Goal: Task Accomplishment & Management: Manage account settings

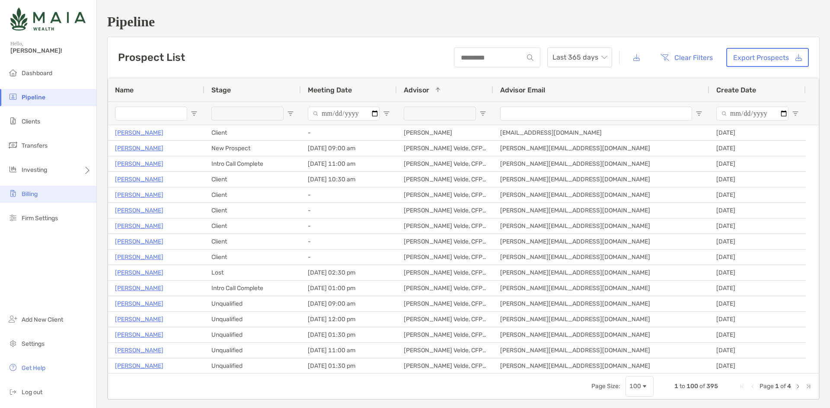
click at [54, 187] on li "Billing" at bounding box center [48, 194] width 96 height 17
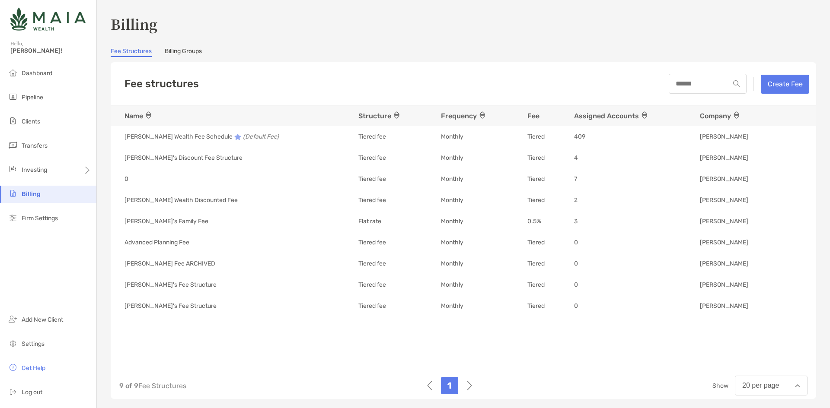
click at [127, 54] on link "Fee Structures" at bounding box center [131, 53] width 41 height 10
click at [769, 88] on button "Create Fee" at bounding box center [785, 84] width 48 height 19
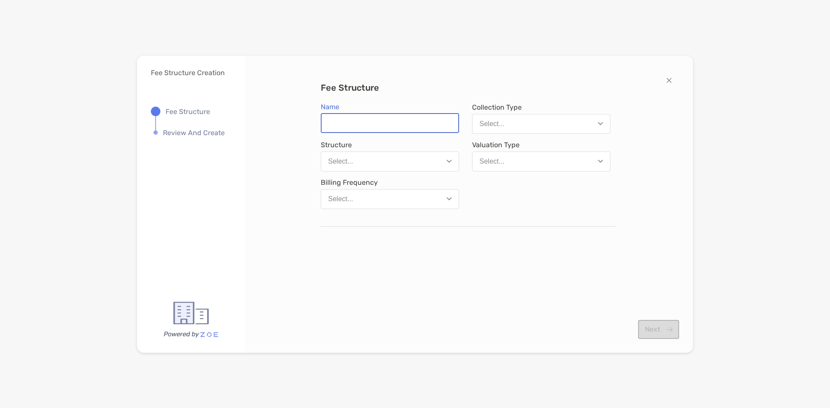
click at [410, 125] on input "Name" at bounding box center [390, 123] width 137 height 18
type input "**********"
click at [524, 126] on button "Select..." at bounding box center [541, 124] width 138 height 20
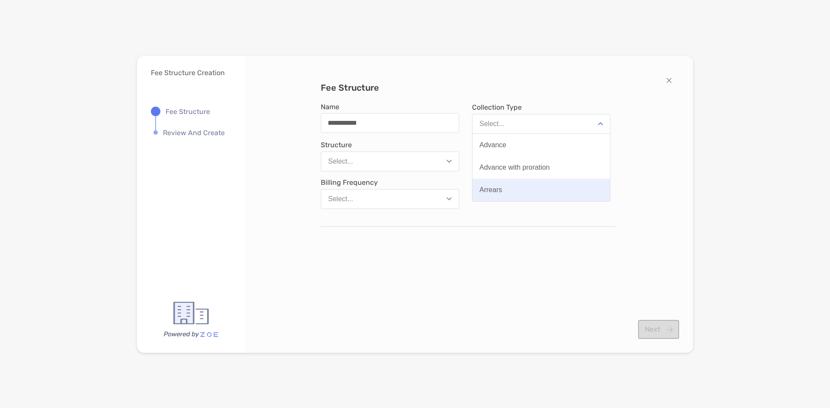
click at [543, 190] on button "Arrears" at bounding box center [540, 190] width 137 height 22
click at [435, 160] on button "Select..." at bounding box center [390, 162] width 138 height 20
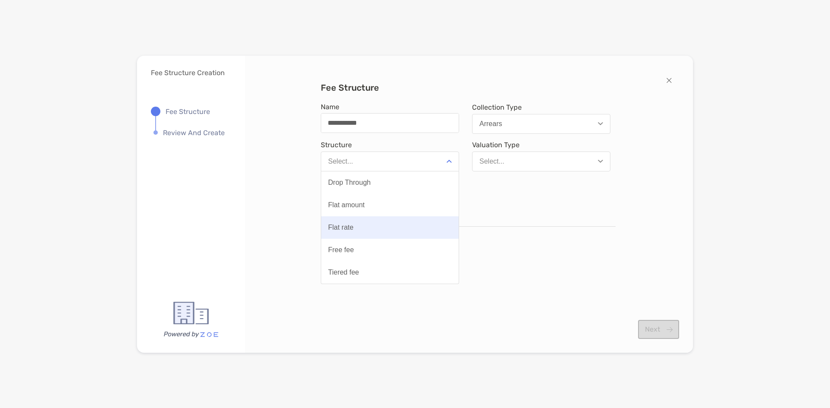
click at [353, 226] on button "Flat rate" at bounding box center [389, 228] width 137 height 22
click at [526, 163] on button "Select..." at bounding box center [541, 162] width 138 height 20
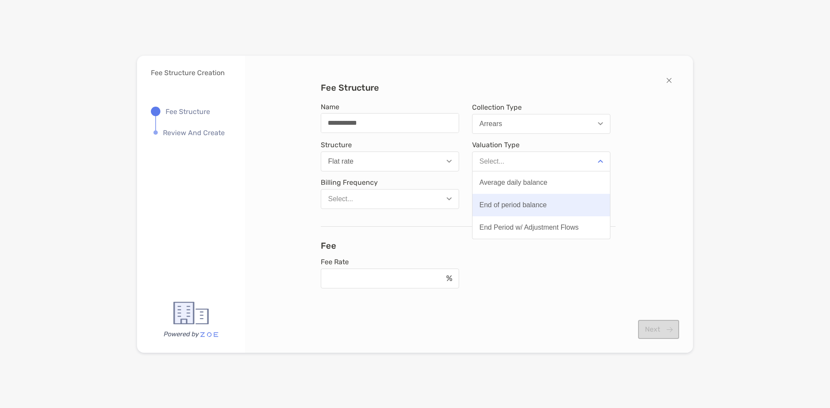
click at [531, 204] on div "End of period balance" at bounding box center [512, 205] width 67 height 8
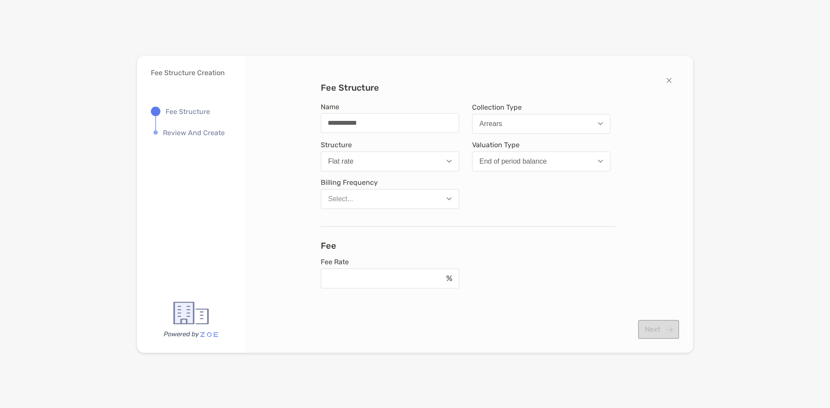
click at [387, 197] on button "Select..." at bounding box center [390, 199] width 138 height 20
click at [368, 224] on button "Monthly" at bounding box center [389, 220] width 137 height 22
click at [340, 280] on input "Fee Rate" at bounding box center [382, 278] width 121 height 7
click at [398, 170] on button "Flat rate" at bounding box center [390, 162] width 138 height 20
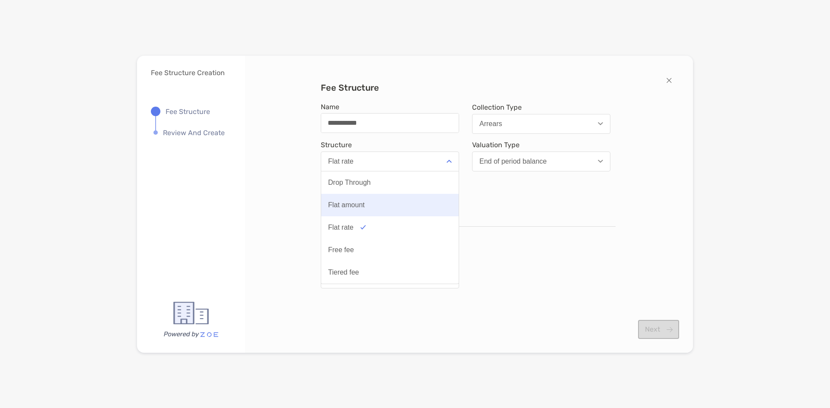
click at [384, 204] on button "Flat amount" at bounding box center [389, 205] width 137 height 22
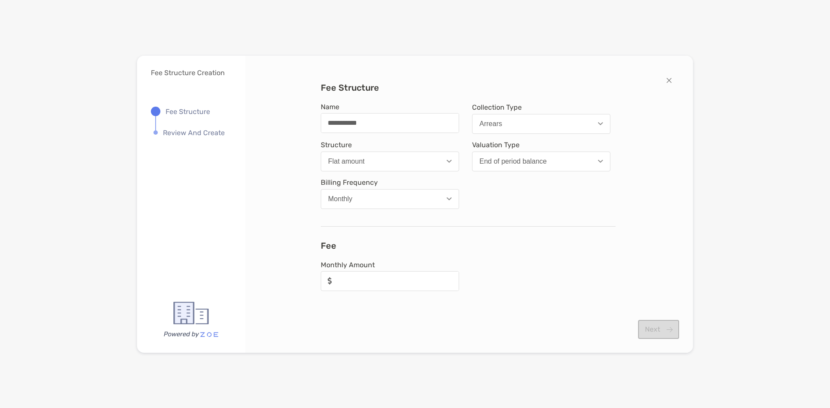
click at [398, 162] on button "Flat amount" at bounding box center [390, 162] width 138 height 20
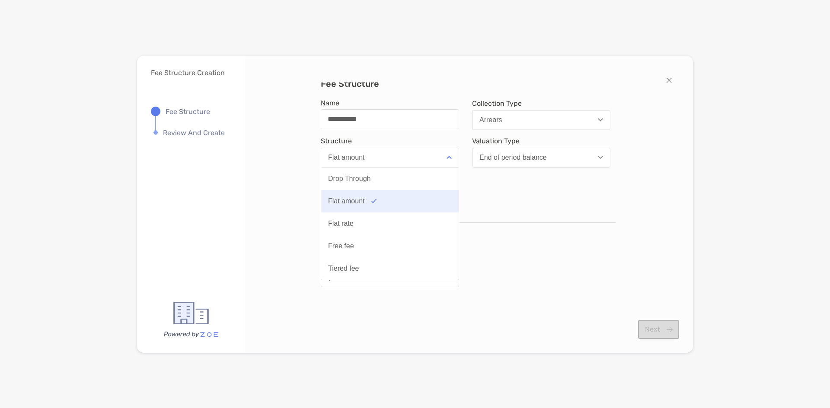
scroll to position [5, 0]
click at [344, 224] on div "Flat rate" at bounding box center [340, 223] width 25 height 8
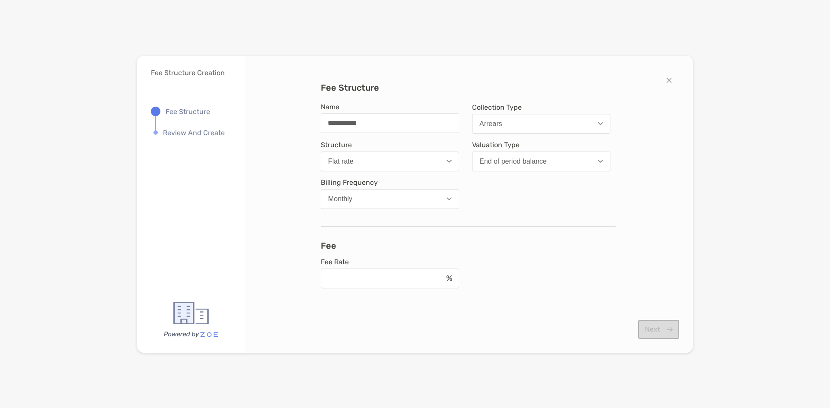
scroll to position [0, 0]
click at [385, 274] on div "modal" at bounding box center [390, 279] width 138 height 20
click at [385, 275] on input "Fee Rate" at bounding box center [382, 278] width 121 height 7
type input "***"
drag, startPoint x: 417, startPoint y: 243, endPoint x: 432, endPoint y: 244, distance: 15.1
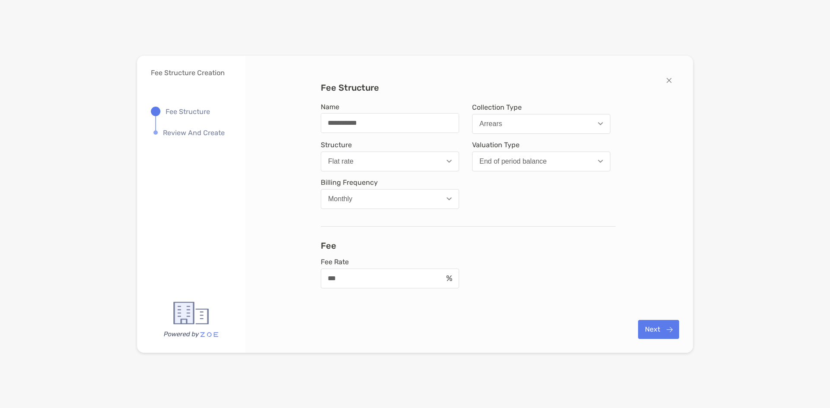
click at [417, 243] on h3 "Fee" at bounding box center [468, 246] width 295 height 10
click at [648, 334] on button "Next" at bounding box center [658, 329] width 41 height 19
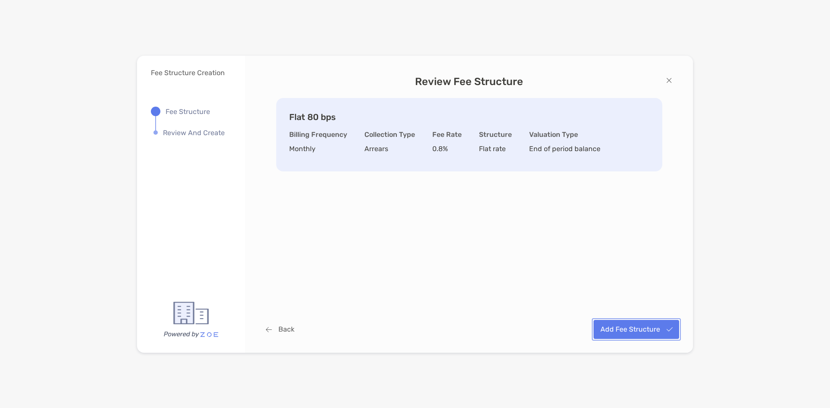
click at [639, 332] on button "Add Fee Structure" at bounding box center [636, 329] width 86 height 19
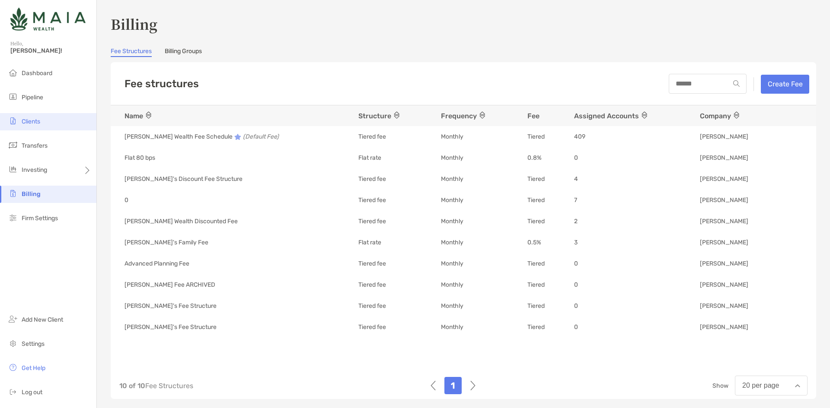
click at [34, 123] on span "Clients" at bounding box center [31, 121] width 19 height 7
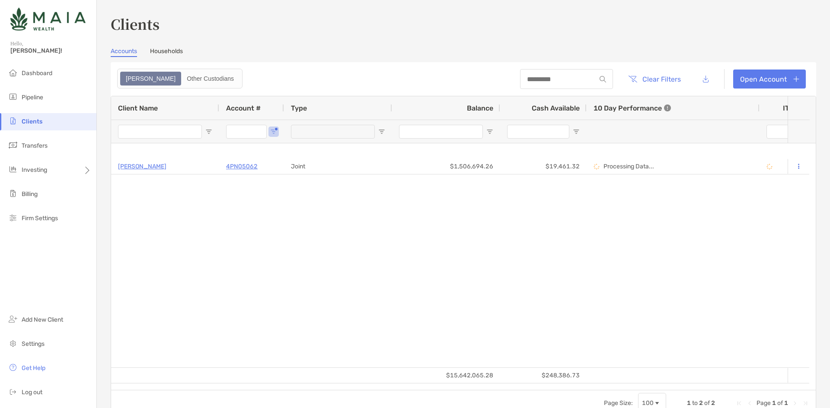
type input "********"
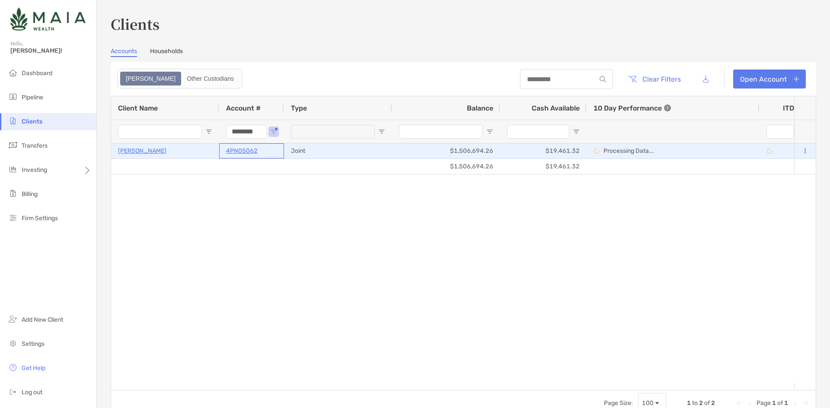
click at [230, 153] on p "4PN05062" at bounding box center [242, 151] width 32 height 11
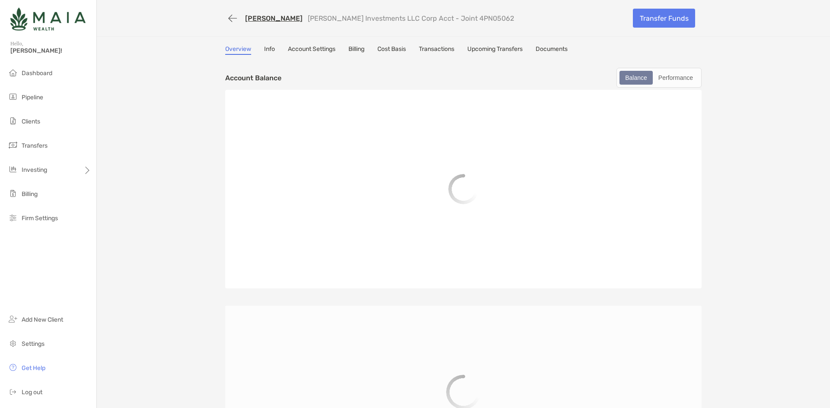
click at [355, 49] on link "Billing" at bounding box center [356, 50] width 16 height 10
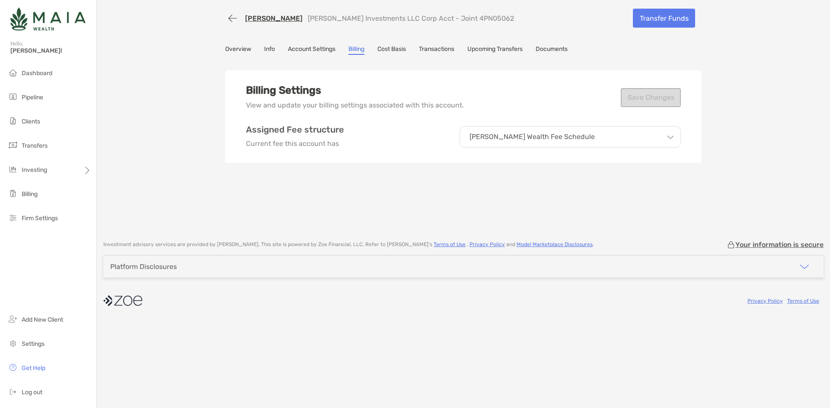
click at [525, 135] on p "[PERSON_NAME] Wealth Fee Schedule" at bounding box center [531, 137] width 125 height 8
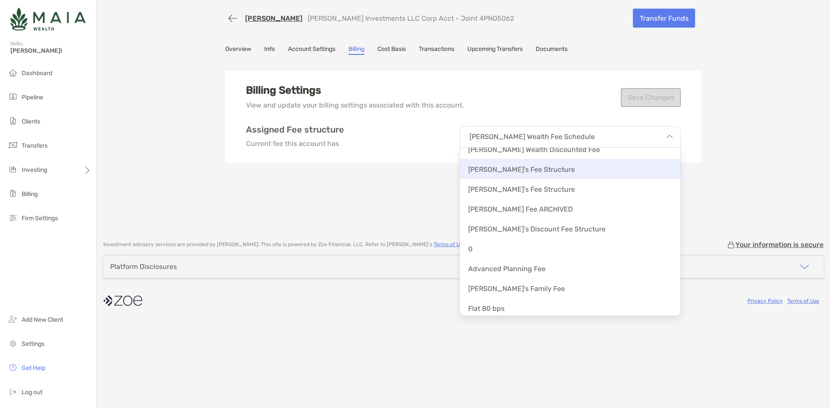
scroll to position [54, 0]
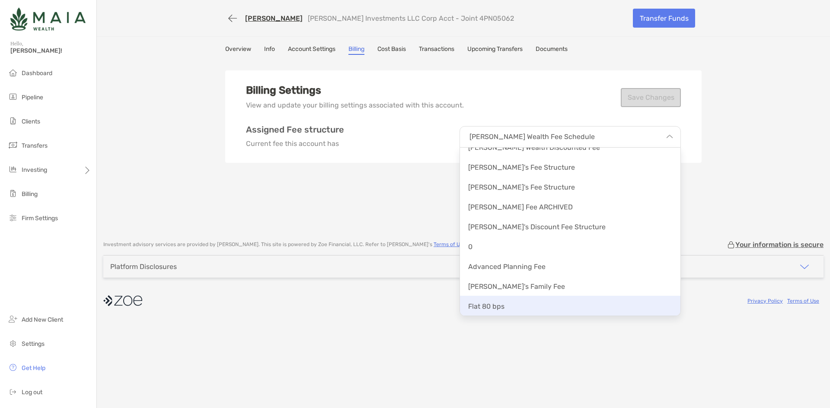
click at [522, 296] on div "Flat 80 bps" at bounding box center [570, 306] width 220 height 20
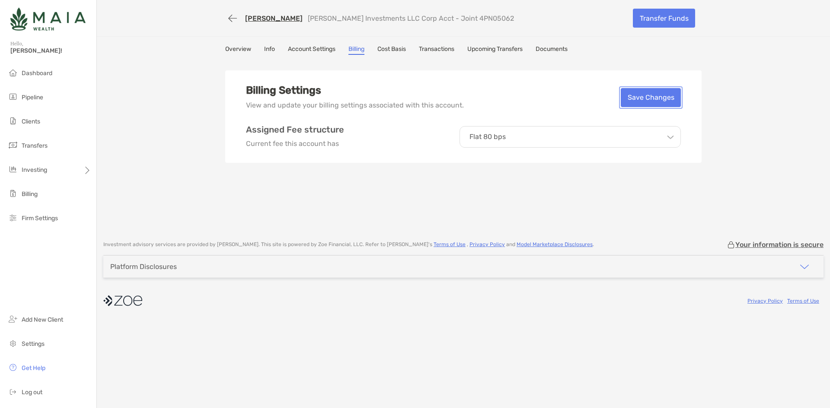
click at [646, 102] on button "Save Changes" at bounding box center [651, 97] width 60 height 19
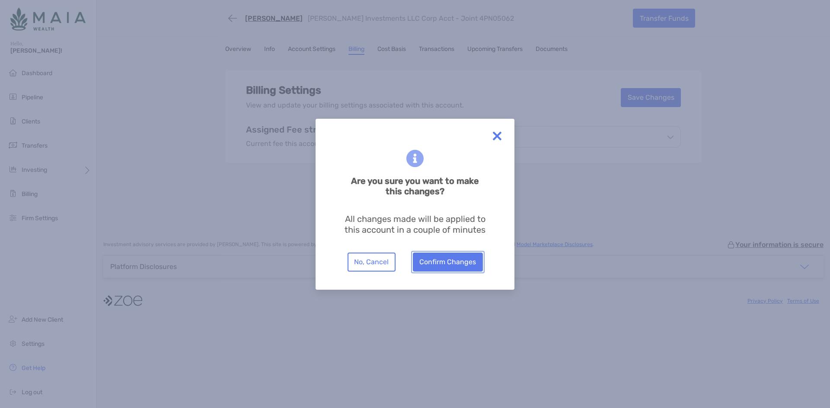
click at [434, 269] on button "Confirm Changes" at bounding box center [448, 262] width 70 height 19
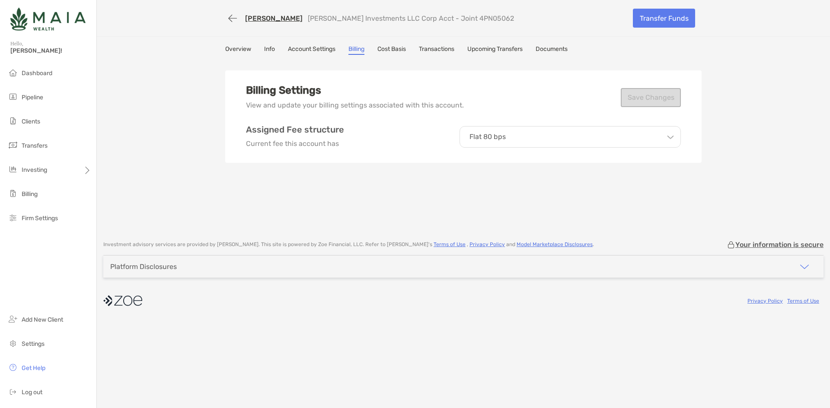
click at [210, 180] on div "[PERSON_NAME] [PERSON_NAME] Investments LLC Corp Acct - Joint 4PN05062 Transfer…" at bounding box center [463, 116] width 733 height 232
